Goal: Use online tool/utility: Utilize a website feature to perform a specific function

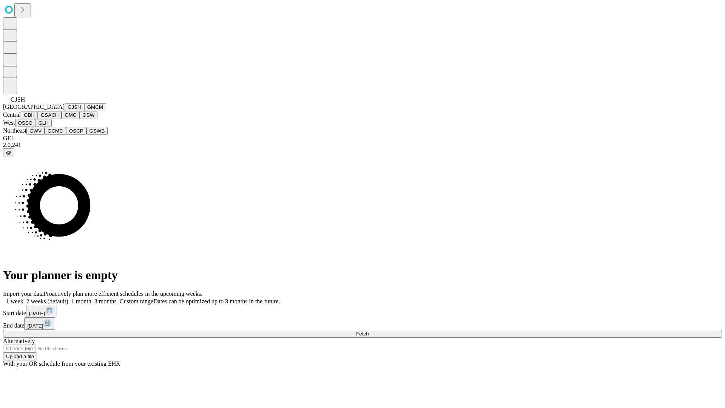
click at [65, 111] on button "GJSH" at bounding box center [75, 107] width 20 height 8
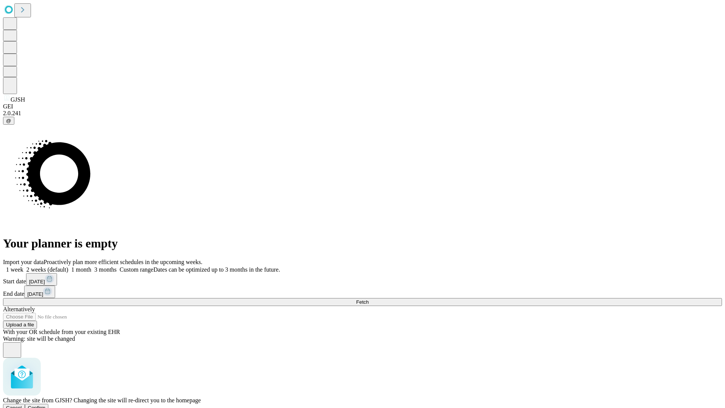
click at [46, 405] on span "Confirm" at bounding box center [37, 408] width 18 height 6
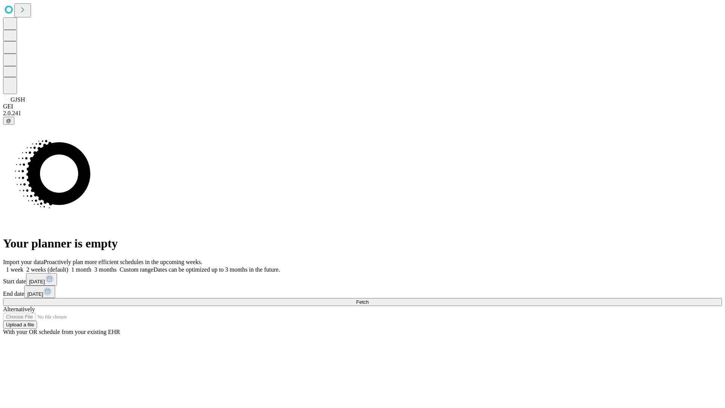
click at [91, 266] on label "1 month" at bounding box center [79, 269] width 23 height 6
click at [368, 299] on span "Fetch" at bounding box center [362, 302] width 12 height 6
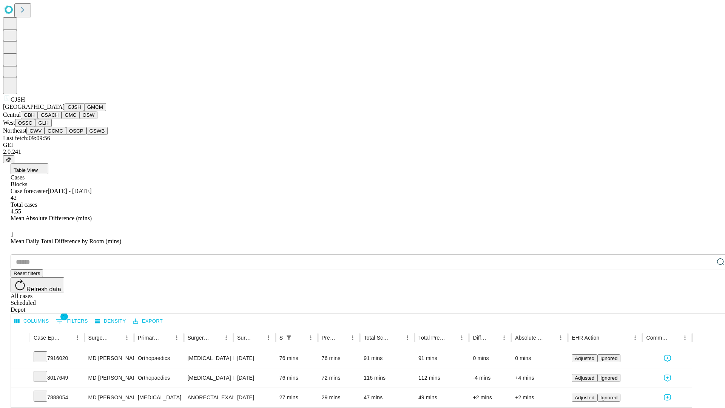
click at [84, 111] on button "GMCM" at bounding box center [95, 107] width 22 height 8
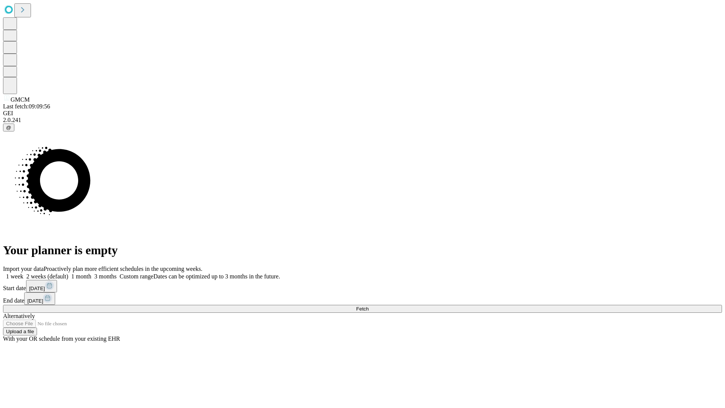
click at [91, 273] on label "1 month" at bounding box center [79, 276] width 23 height 6
click at [368, 306] on span "Fetch" at bounding box center [362, 309] width 12 height 6
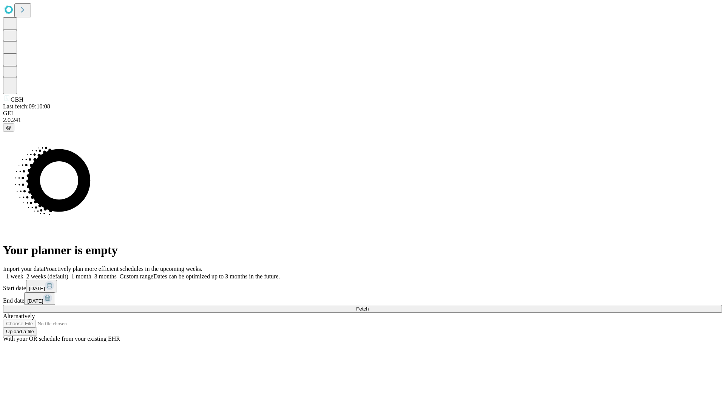
click at [368, 306] on span "Fetch" at bounding box center [362, 309] width 12 height 6
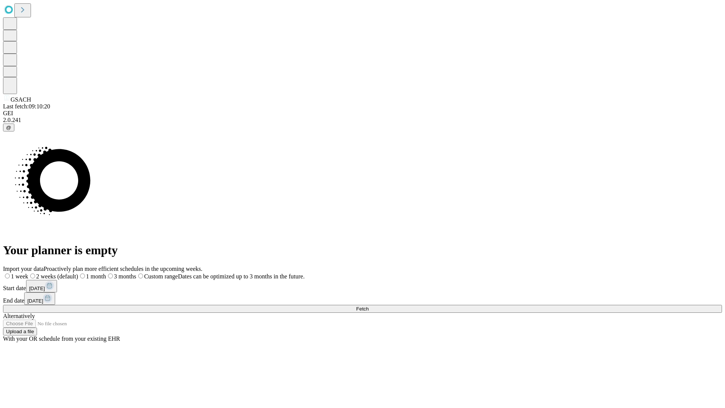
click at [106, 273] on label "1 month" at bounding box center [92, 276] width 28 height 6
click at [368, 306] on span "Fetch" at bounding box center [362, 309] width 12 height 6
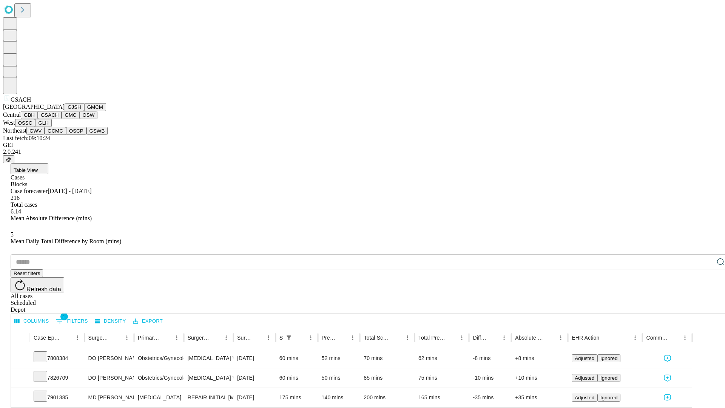
click at [62, 119] on button "GMC" at bounding box center [71, 115] width 18 height 8
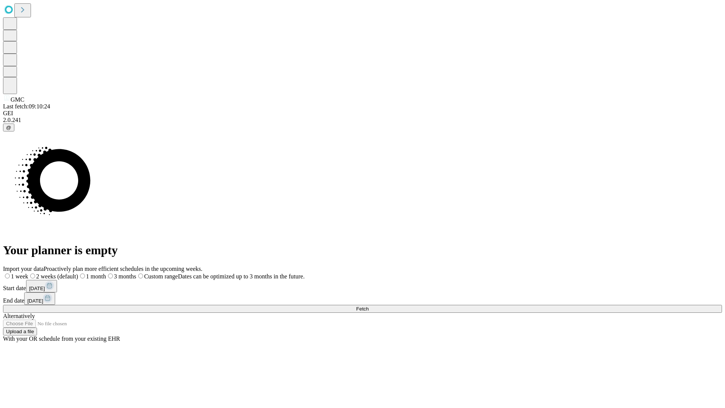
click at [106, 273] on label "1 month" at bounding box center [92, 276] width 28 height 6
click at [368, 306] on span "Fetch" at bounding box center [362, 309] width 12 height 6
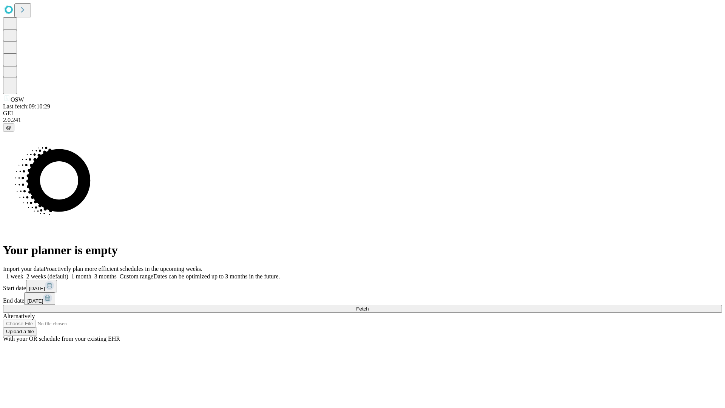
click at [91, 273] on label "1 month" at bounding box center [79, 276] width 23 height 6
click at [368, 306] on span "Fetch" at bounding box center [362, 309] width 12 height 6
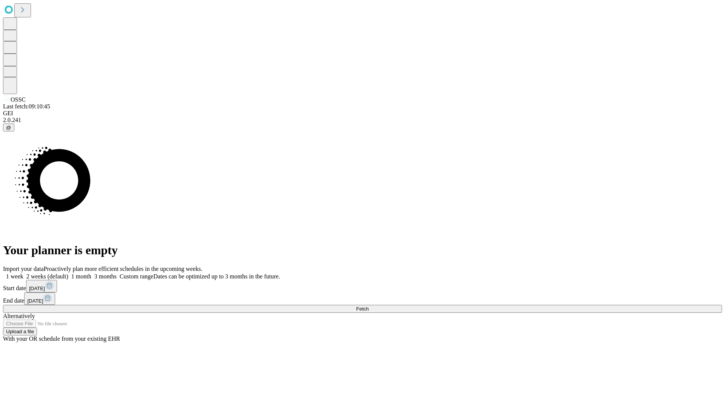
click at [91, 273] on label "1 month" at bounding box center [79, 276] width 23 height 6
click at [368, 306] on span "Fetch" at bounding box center [362, 309] width 12 height 6
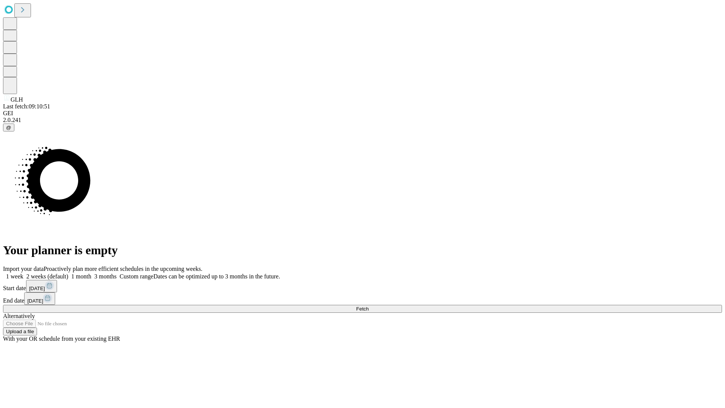
click at [91, 273] on label "1 month" at bounding box center [79, 276] width 23 height 6
click at [368, 306] on span "Fetch" at bounding box center [362, 309] width 12 height 6
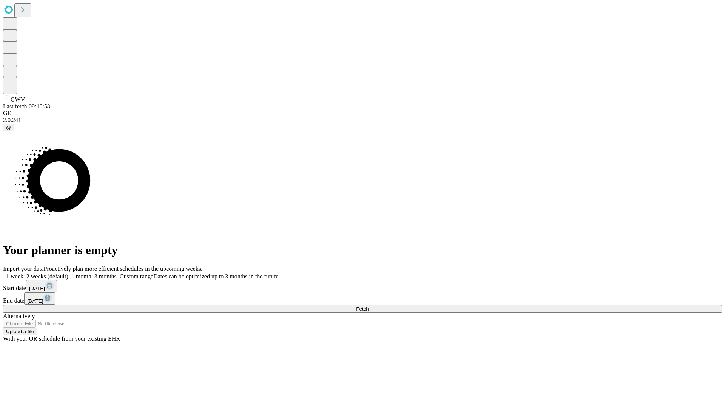
click at [91, 273] on label "1 month" at bounding box center [79, 276] width 23 height 6
click at [368, 306] on span "Fetch" at bounding box center [362, 309] width 12 height 6
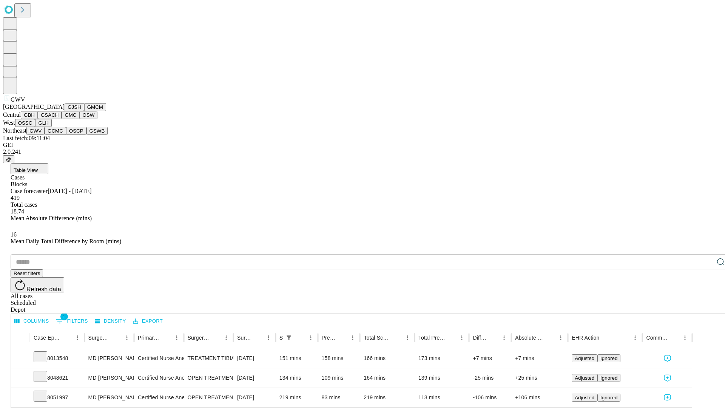
click at [58, 135] on button "GCMC" at bounding box center [56, 131] width 22 height 8
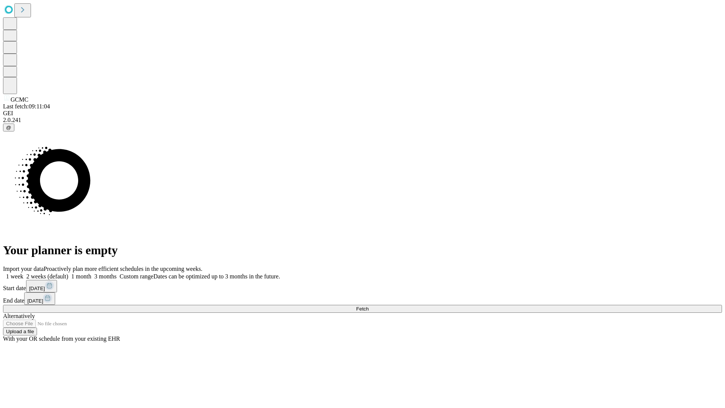
click at [91, 273] on label "1 month" at bounding box center [79, 276] width 23 height 6
click at [368, 306] on span "Fetch" at bounding box center [362, 309] width 12 height 6
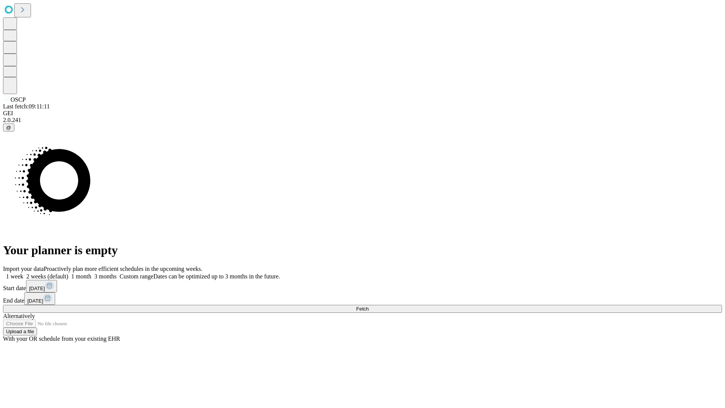
click at [368, 306] on span "Fetch" at bounding box center [362, 309] width 12 height 6
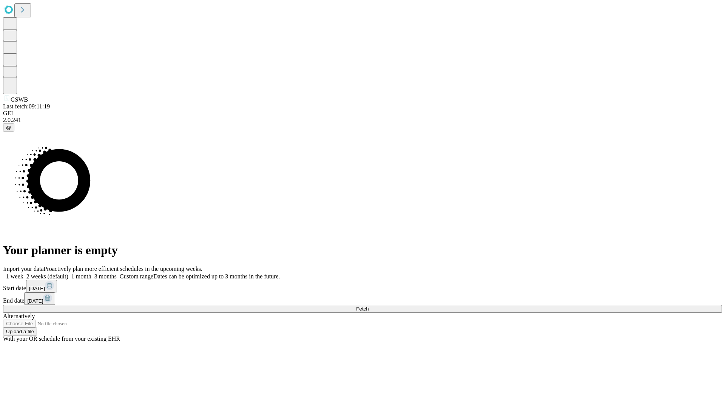
click at [91, 273] on label "1 month" at bounding box center [79, 276] width 23 height 6
click at [368, 306] on span "Fetch" at bounding box center [362, 309] width 12 height 6
